Goal: Information Seeking & Learning: Find specific fact

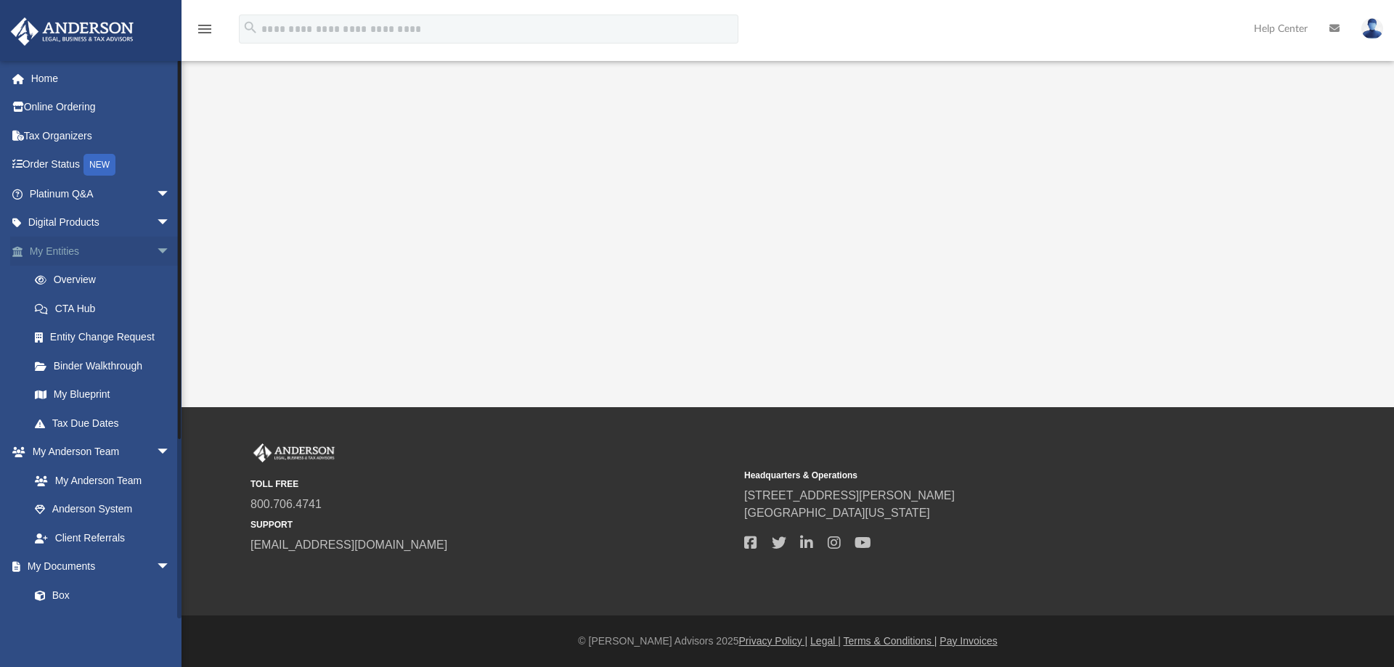
click at [79, 247] on link "My Entities arrow_drop_down" at bounding box center [101, 251] width 182 height 29
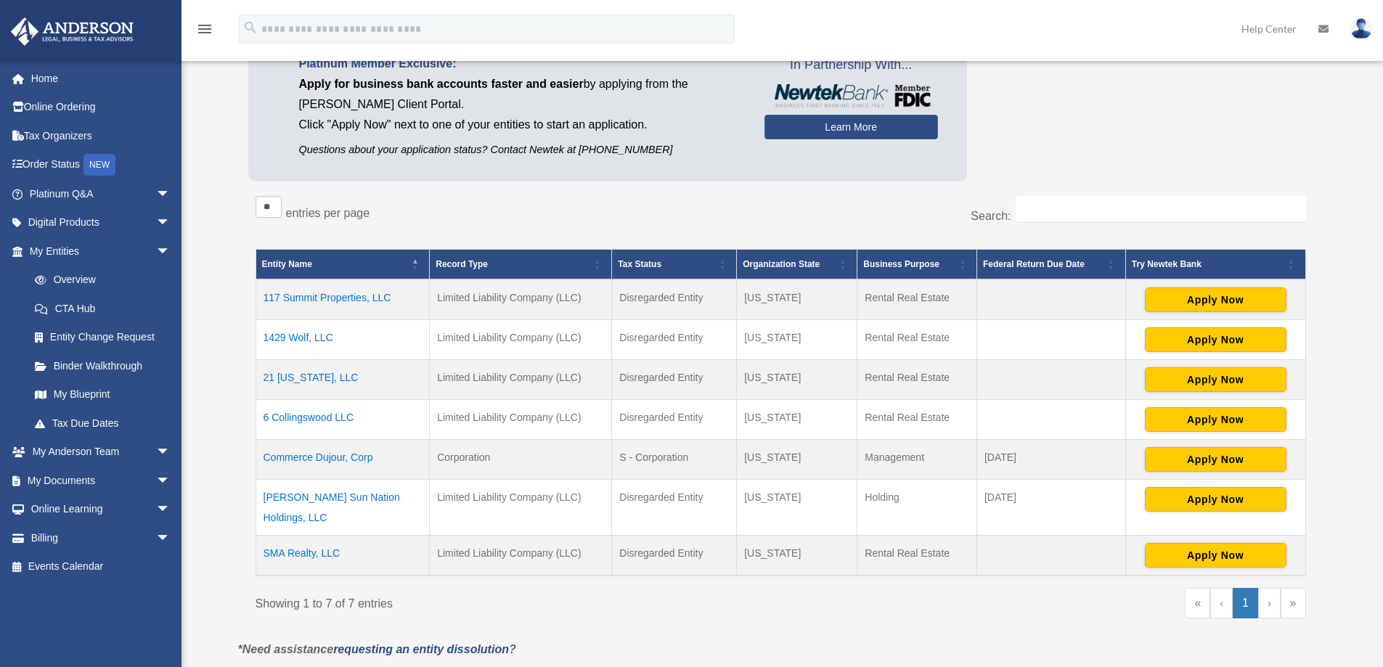
scroll to position [145, 0]
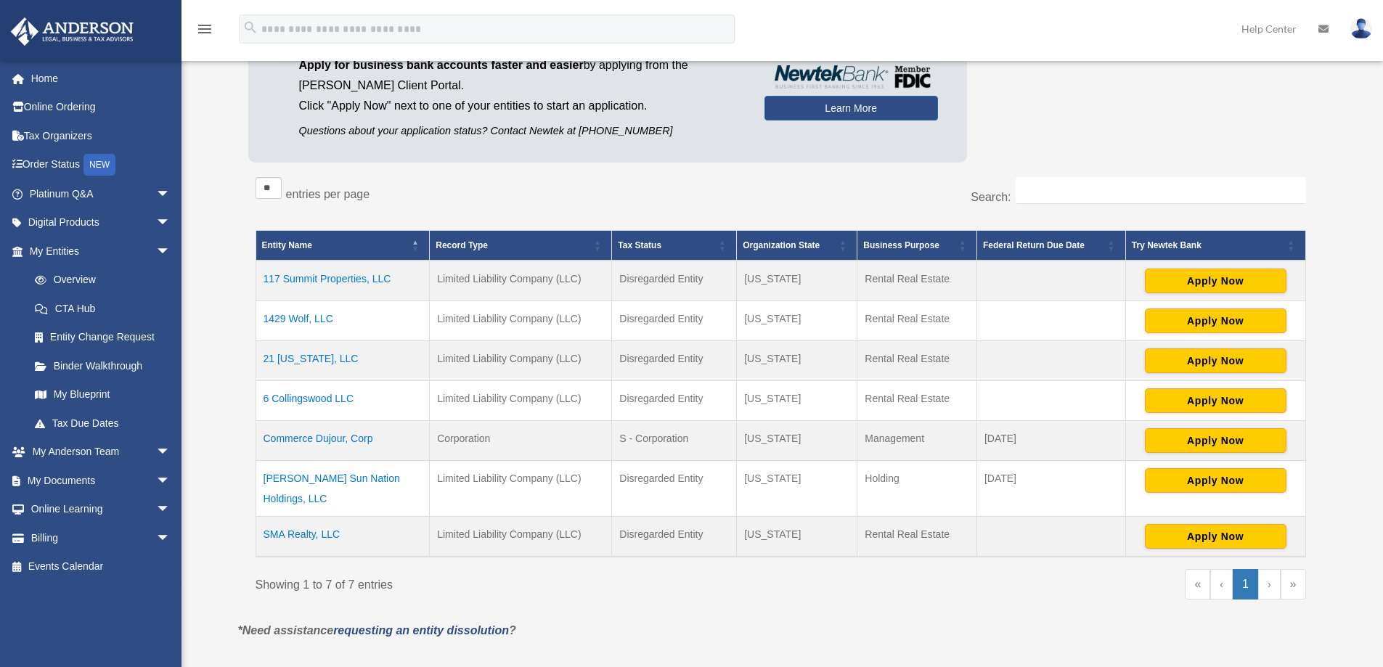
click at [301, 360] on td "21 [US_STATE], LLC" at bounding box center [342, 361] width 174 height 40
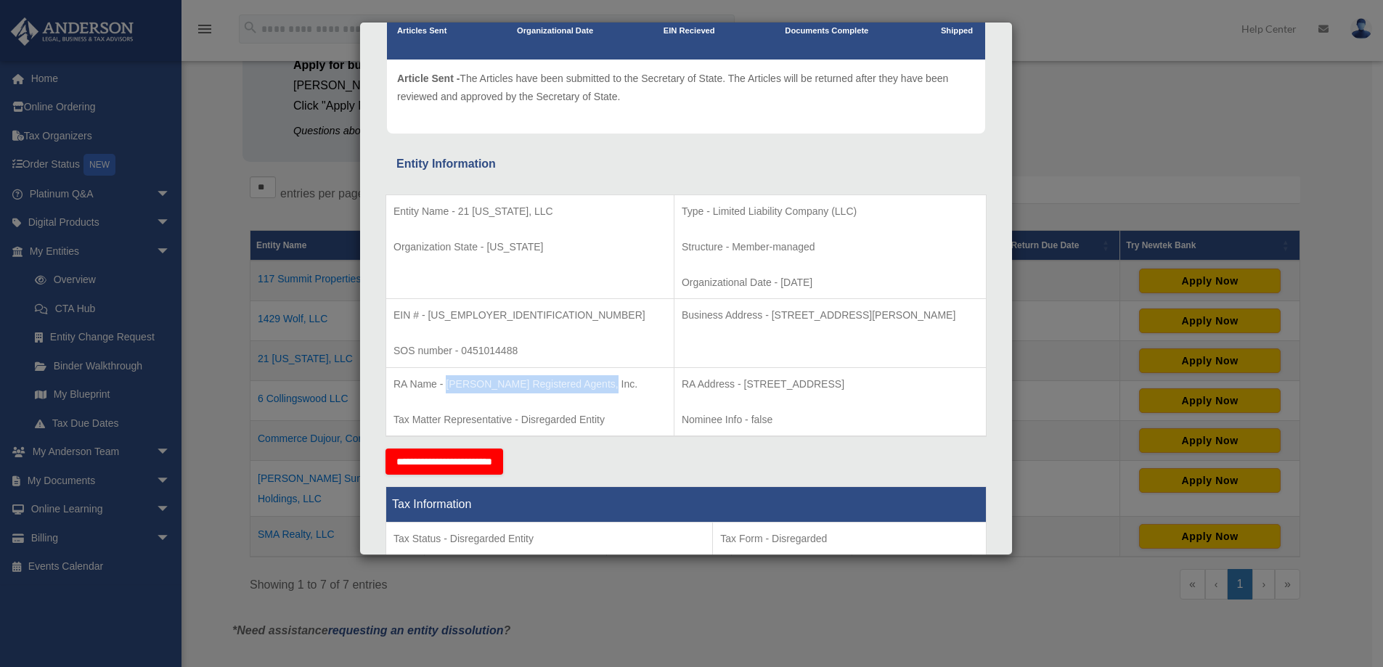
drag, startPoint x: 446, startPoint y: 385, endPoint x: 598, endPoint y: 381, distance: 151.7
click at [598, 381] on p "RA Name - [PERSON_NAME] Registered Agents, Inc." at bounding box center [529, 384] width 273 height 18
copy p "[PERSON_NAME] Registered Agents, Inc."
drag, startPoint x: 693, startPoint y: 380, endPoint x: 850, endPoint y: 385, distance: 156.9
click at [850, 385] on p "RA Address - [STREET_ADDRESS]" at bounding box center [830, 384] width 297 height 18
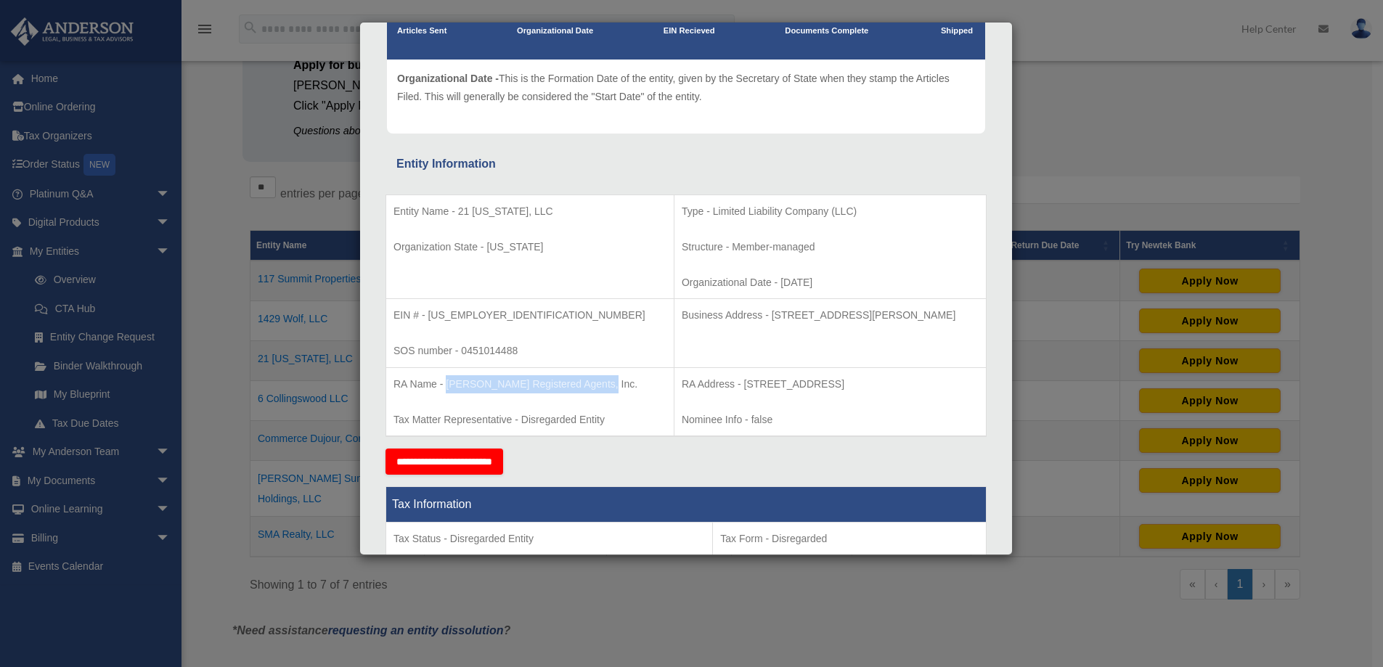
copy p "[STREET_ADDRESS]"
click at [874, 396] on td "RA Address - [STREET_ADDRESS] Nominee Info - false" at bounding box center [830, 401] width 312 height 69
drag, startPoint x: 856, startPoint y: 383, endPoint x: 904, endPoint y: 383, distance: 47.9
click at [904, 383] on p "RA Address - [STREET_ADDRESS]" at bounding box center [830, 384] width 297 height 18
copy p "Pine Brook"
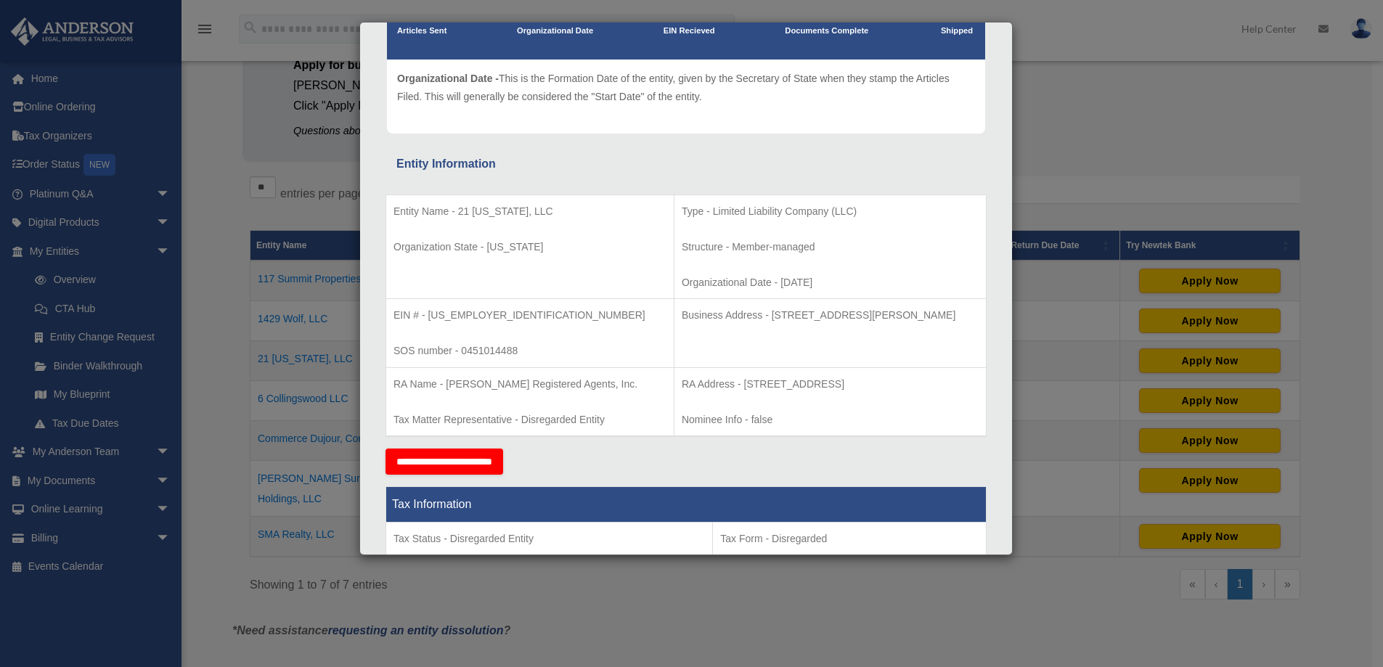
drag, startPoint x: 927, startPoint y: 381, endPoint x: 953, endPoint y: 382, distance: 26.2
click at [953, 382] on p "RA Address - [STREET_ADDRESS]" at bounding box center [830, 384] width 297 height 18
copy p "07058"
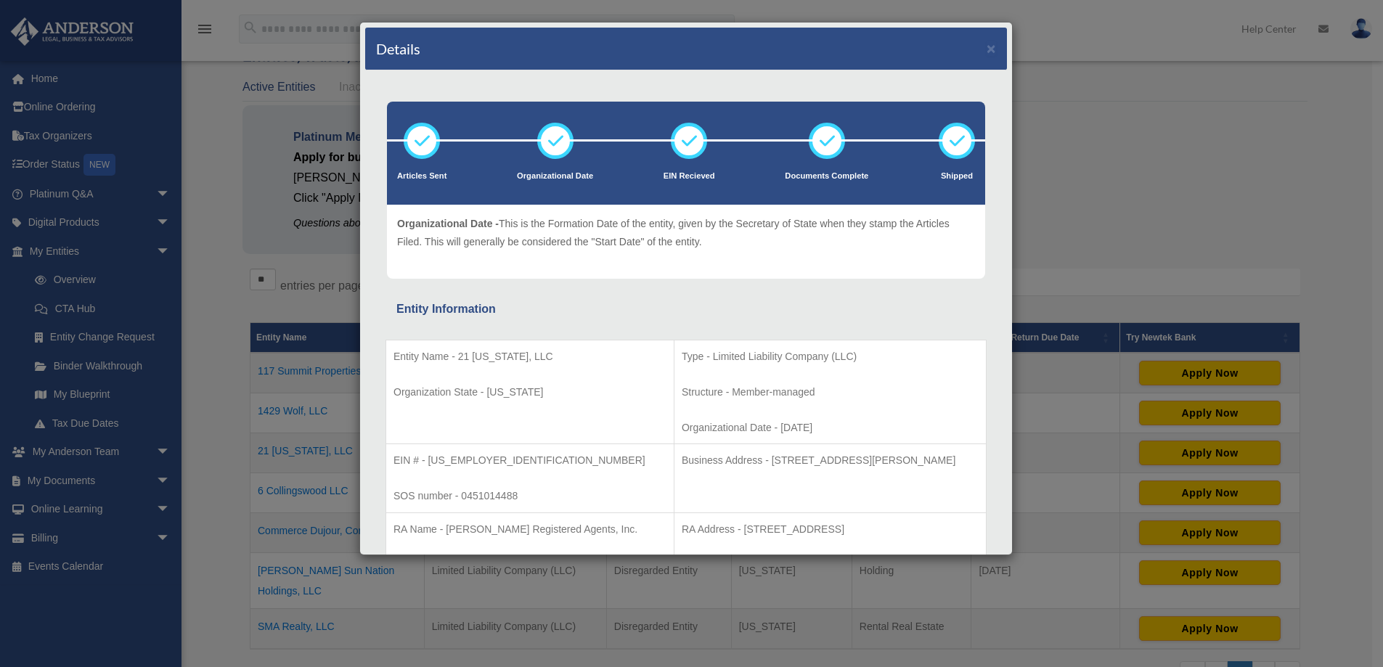
scroll to position [0, 0]
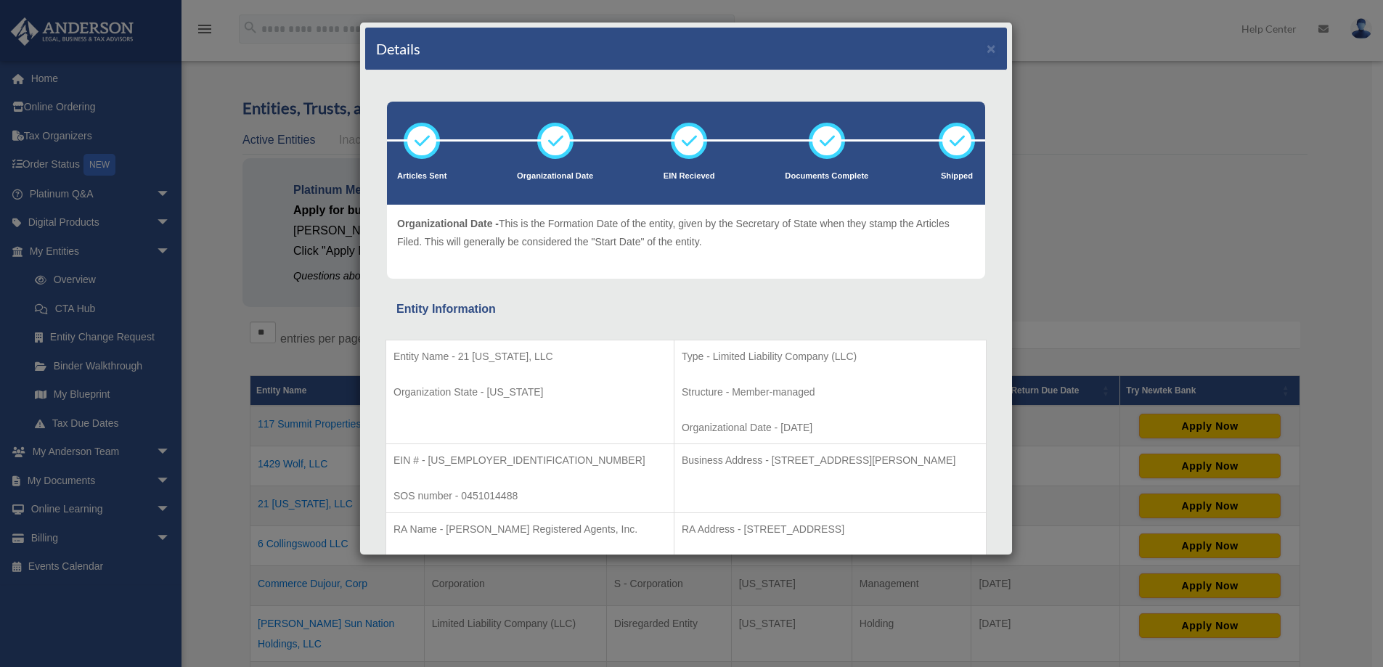
click at [1120, 112] on div "Details × Articles Sent Organizational Date" at bounding box center [691, 333] width 1383 height 667
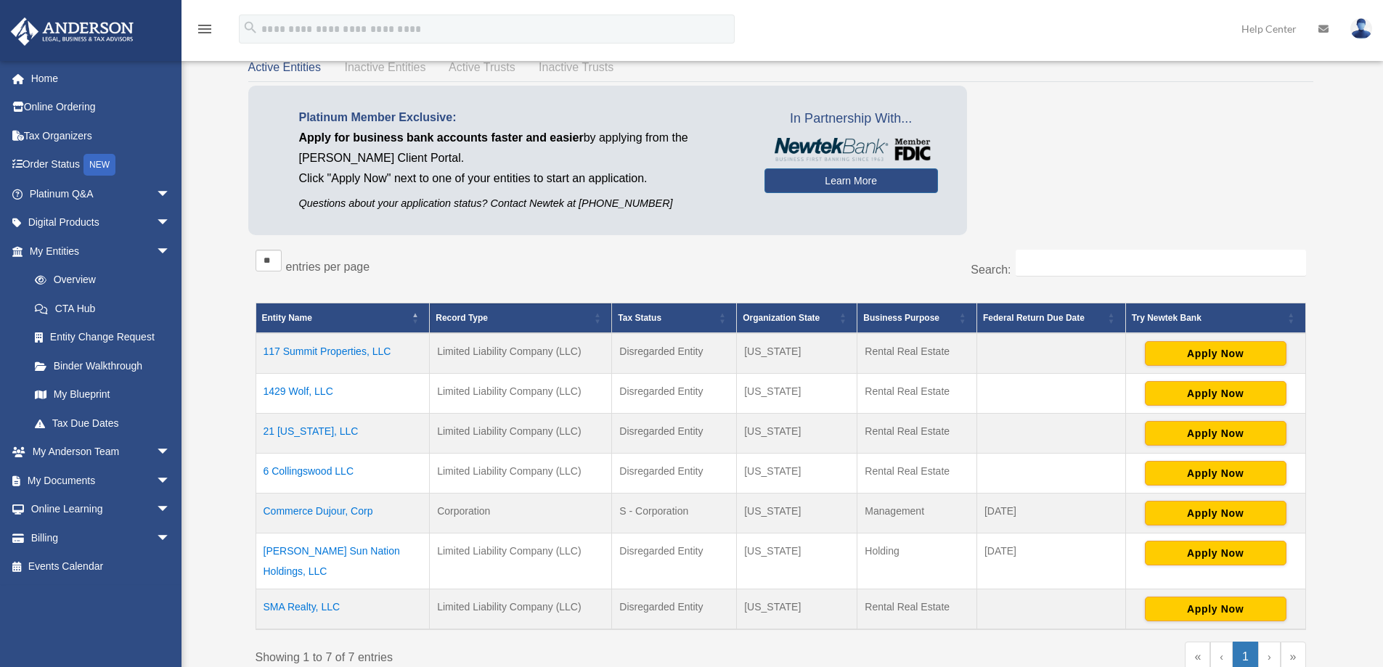
scroll to position [145, 0]
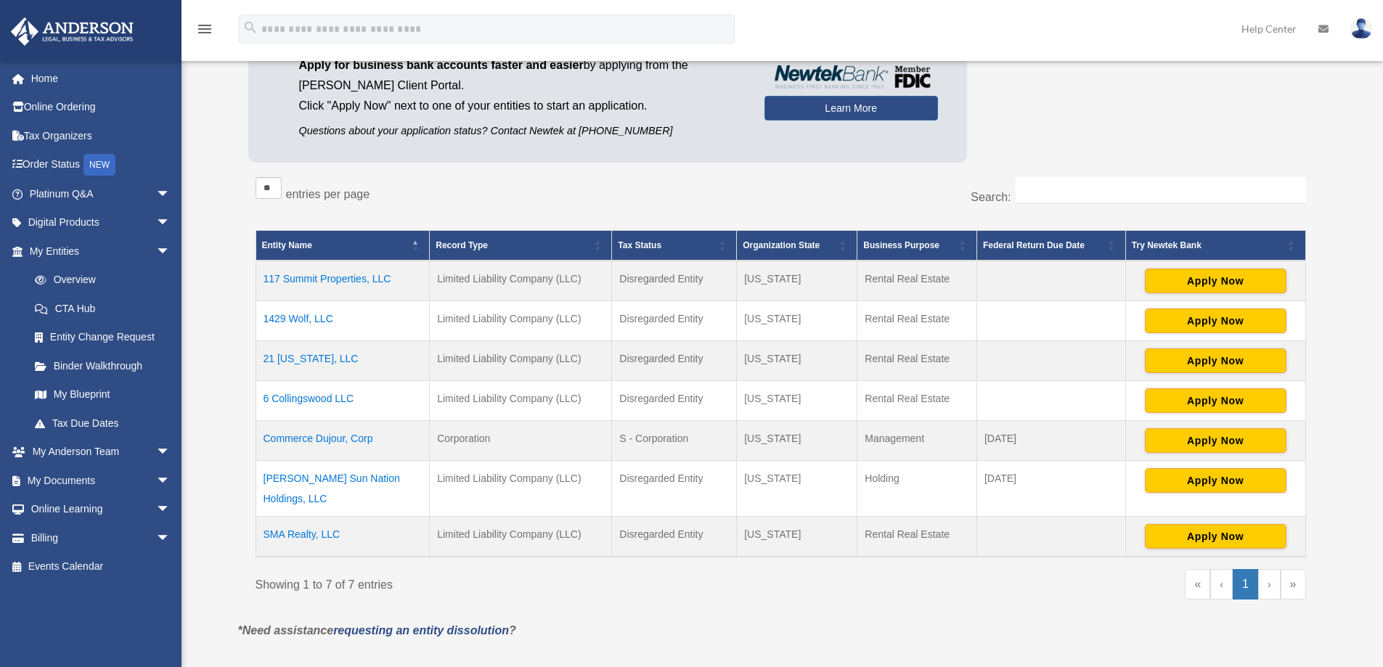
click at [351, 476] on td "[PERSON_NAME] Sun Nation Holdings, LLC" at bounding box center [342, 489] width 174 height 56
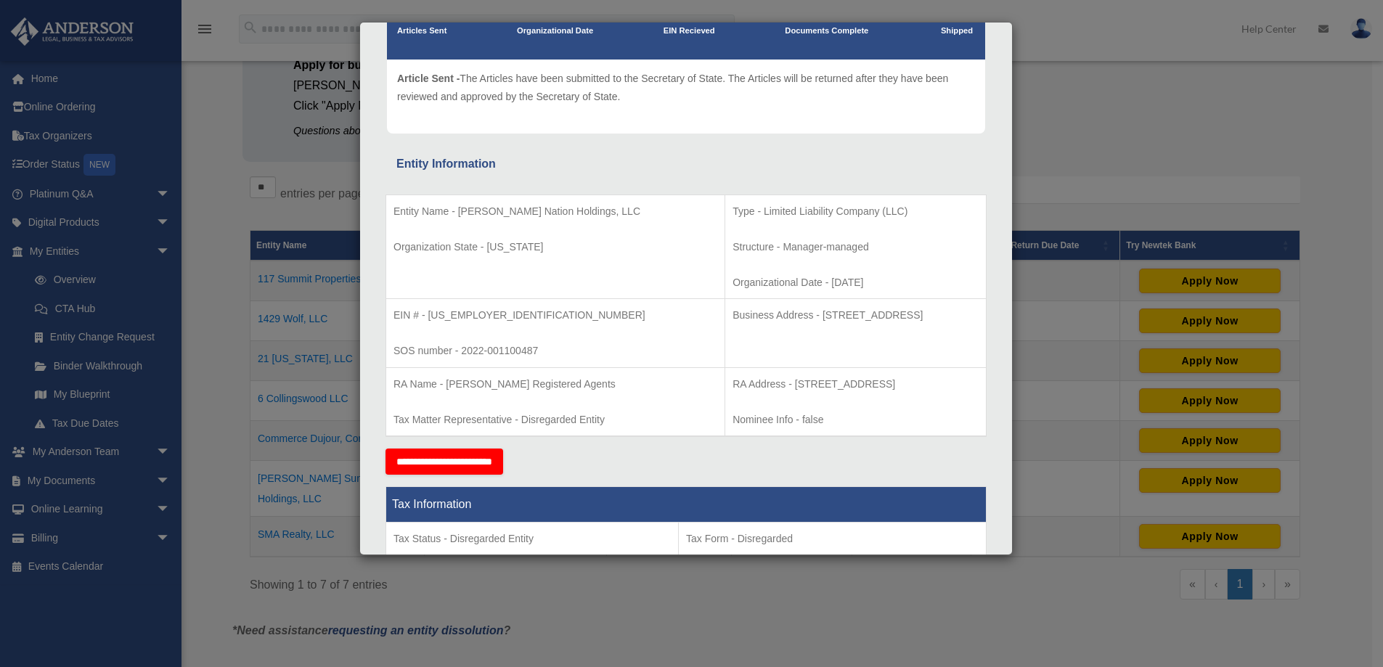
scroll to position [218, 0]
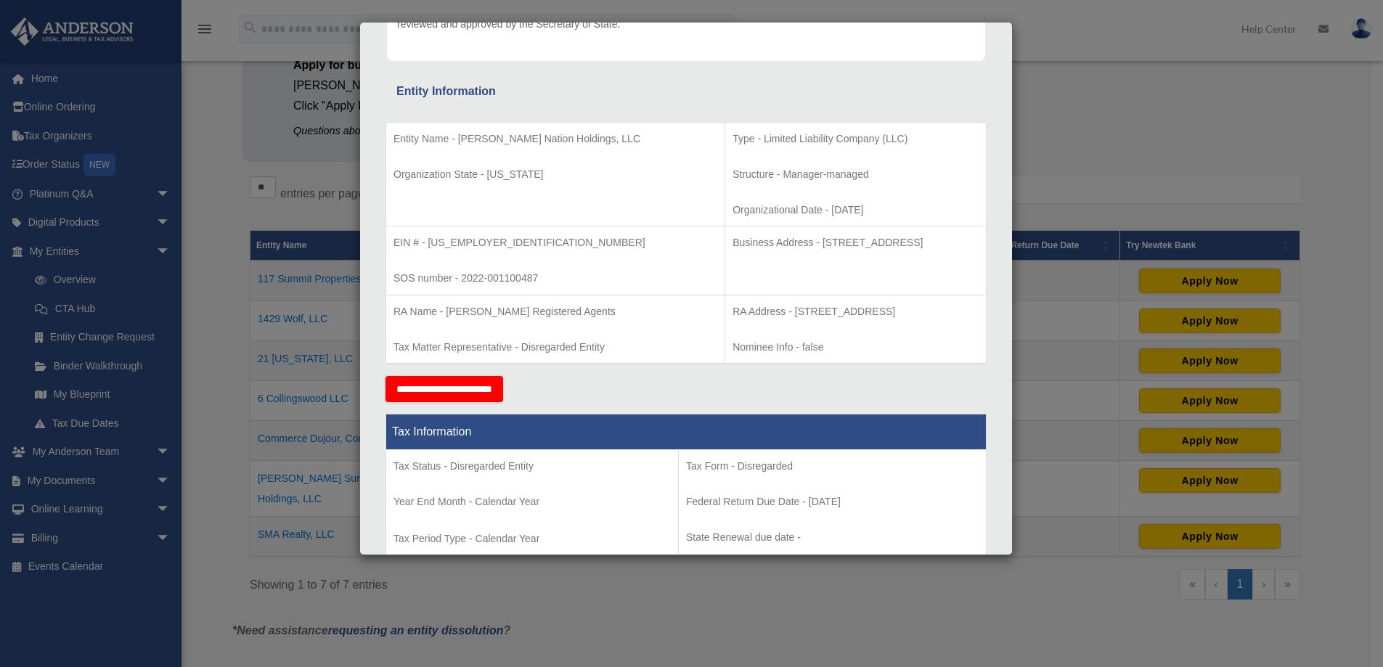
drag, startPoint x: 698, startPoint y: 308, endPoint x: 838, endPoint y: 310, distance: 139.4
click at [838, 310] on p "RA Address - [STREET_ADDRESS]" at bounding box center [855, 312] width 246 height 18
copy p "[STREET_ADDRESS]"
click at [865, 306] on p "RA Address - [STREET_ADDRESS]" at bounding box center [855, 312] width 246 height 18
drag, startPoint x: 847, startPoint y: 308, endPoint x: 892, endPoint y: 310, distance: 45.0
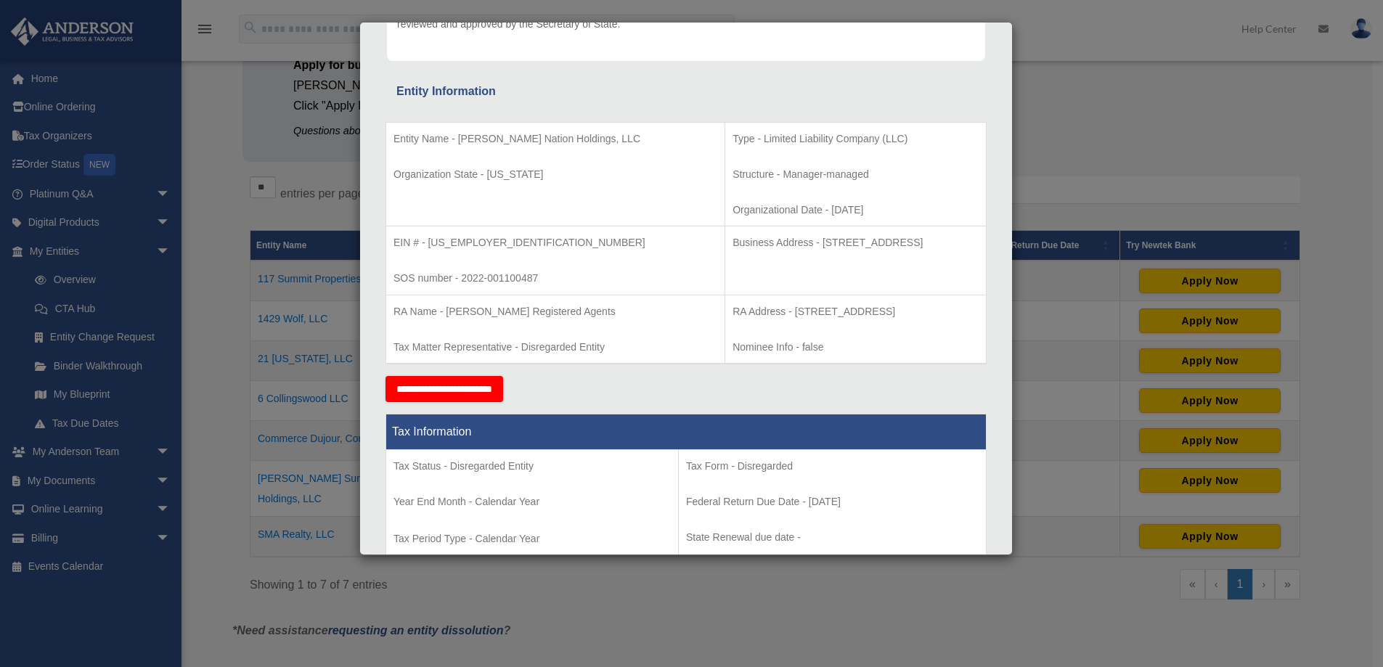
click at [892, 310] on p "RA Address - [STREET_ADDRESS]" at bounding box center [855, 312] width 246 height 18
copy p "Cheyenne"
